Goal: Check status: Check status

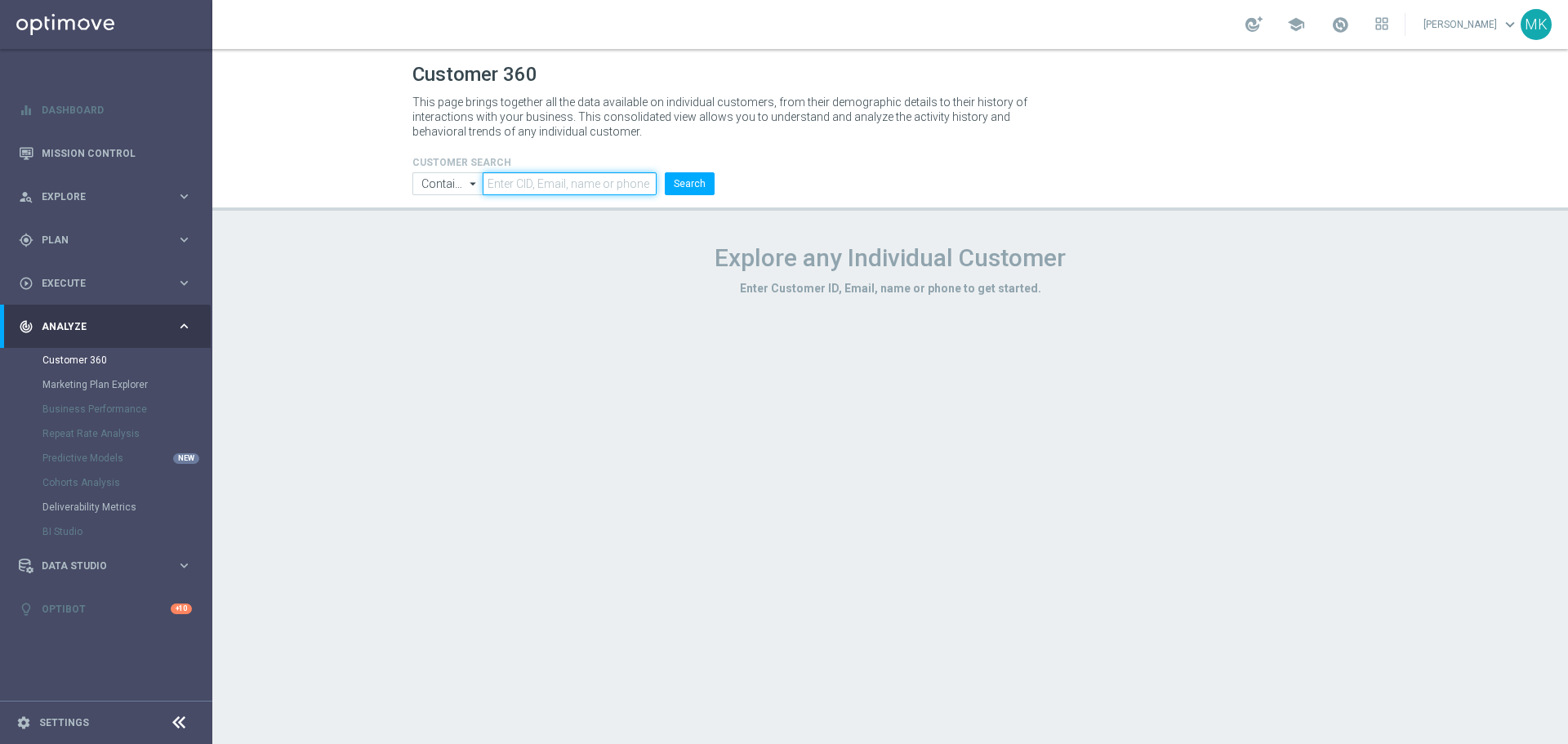
click at [554, 181] on input "text" at bounding box center [569, 183] width 174 height 23
paste input "1035543"
type input "1035543"
click at [697, 185] on button "Search" at bounding box center [689, 183] width 50 height 23
